Goal: Find specific page/section: Find specific page/section

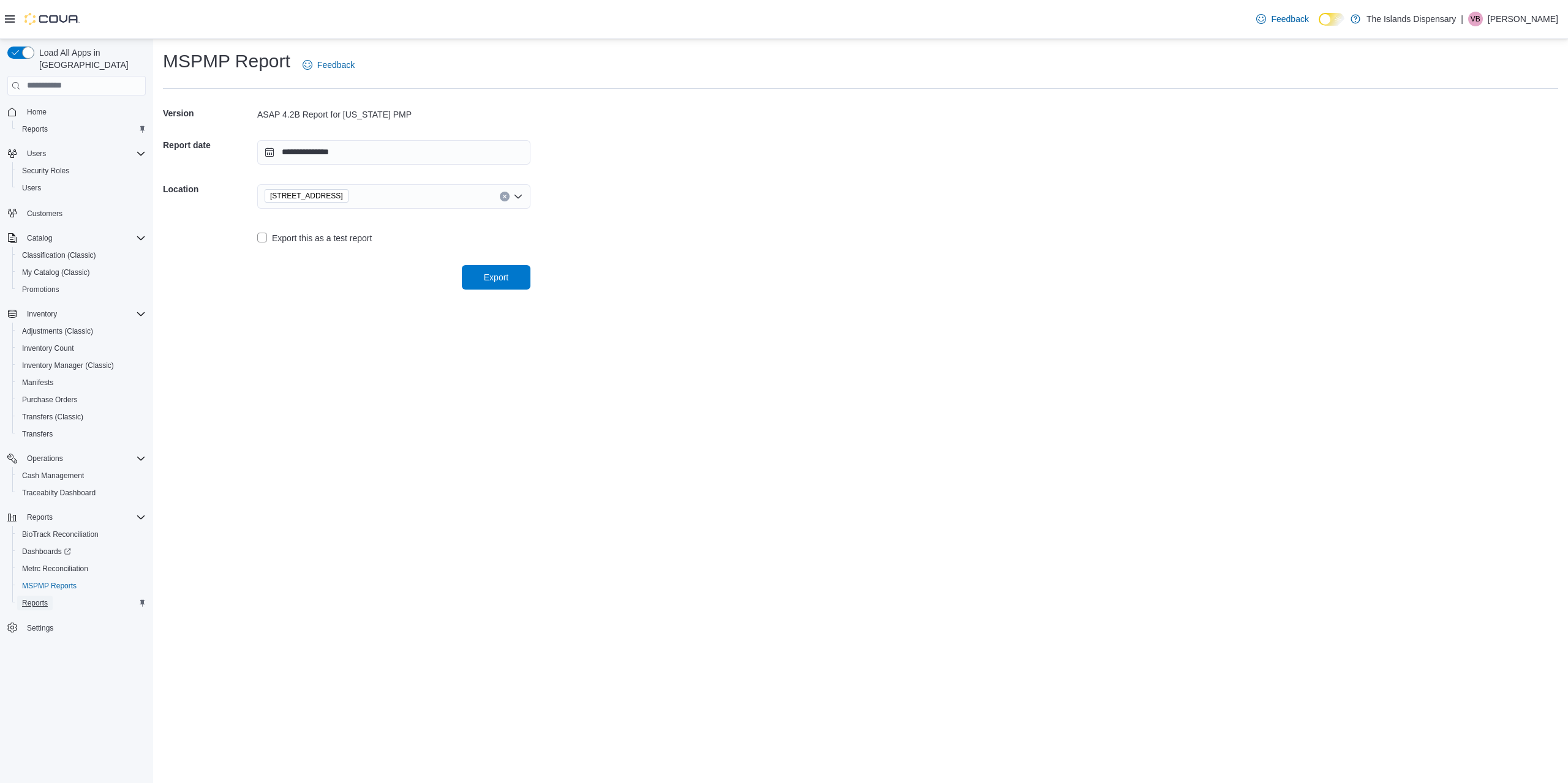
click at [38, 598] on span "Reports" at bounding box center [35, 603] width 26 height 10
